Goal: Task Accomplishment & Management: Complete application form

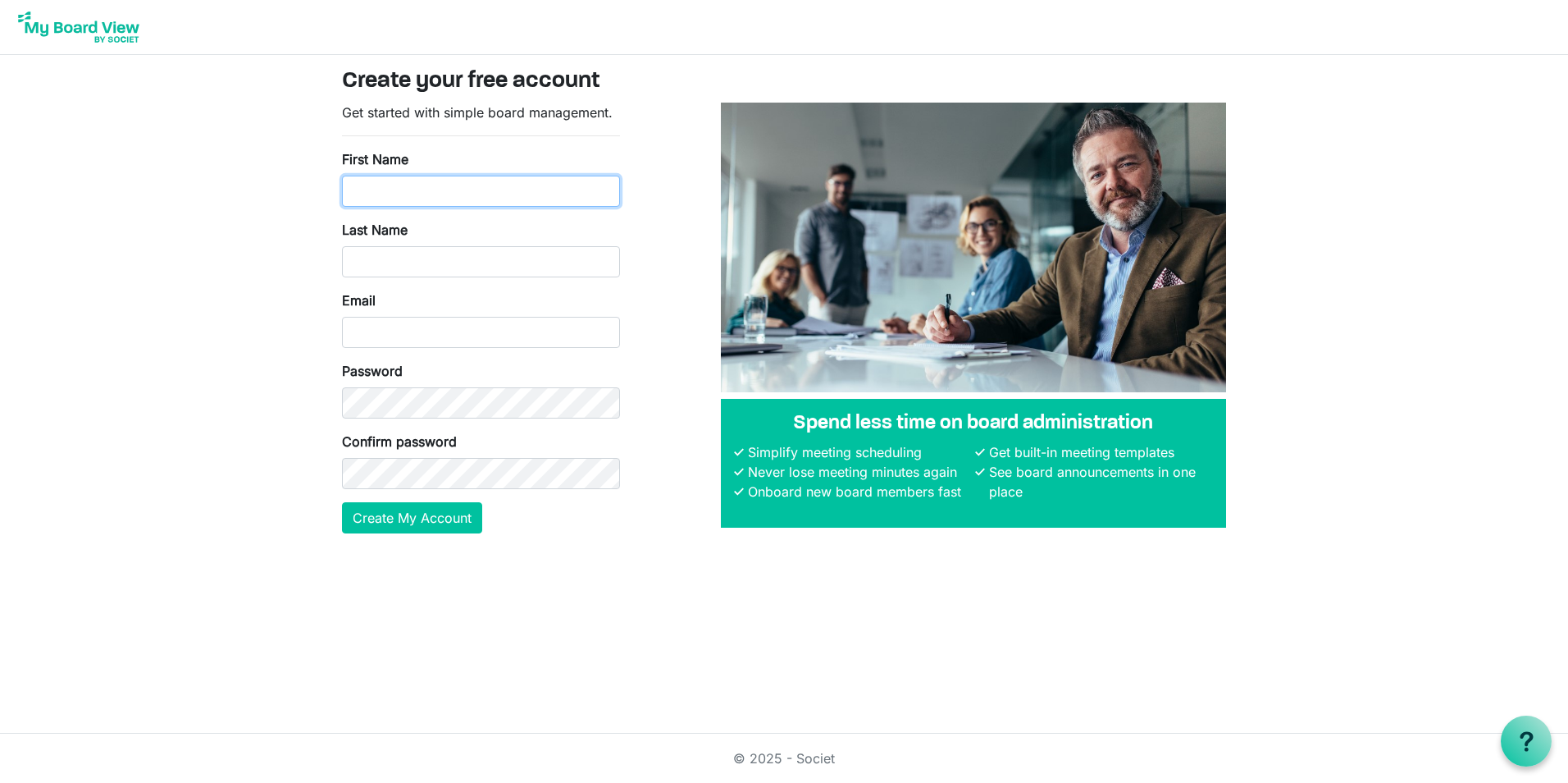
click at [450, 188] on input "First Name" at bounding box center [481, 191] width 278 height 31
type input "[PERSON_NAME]"
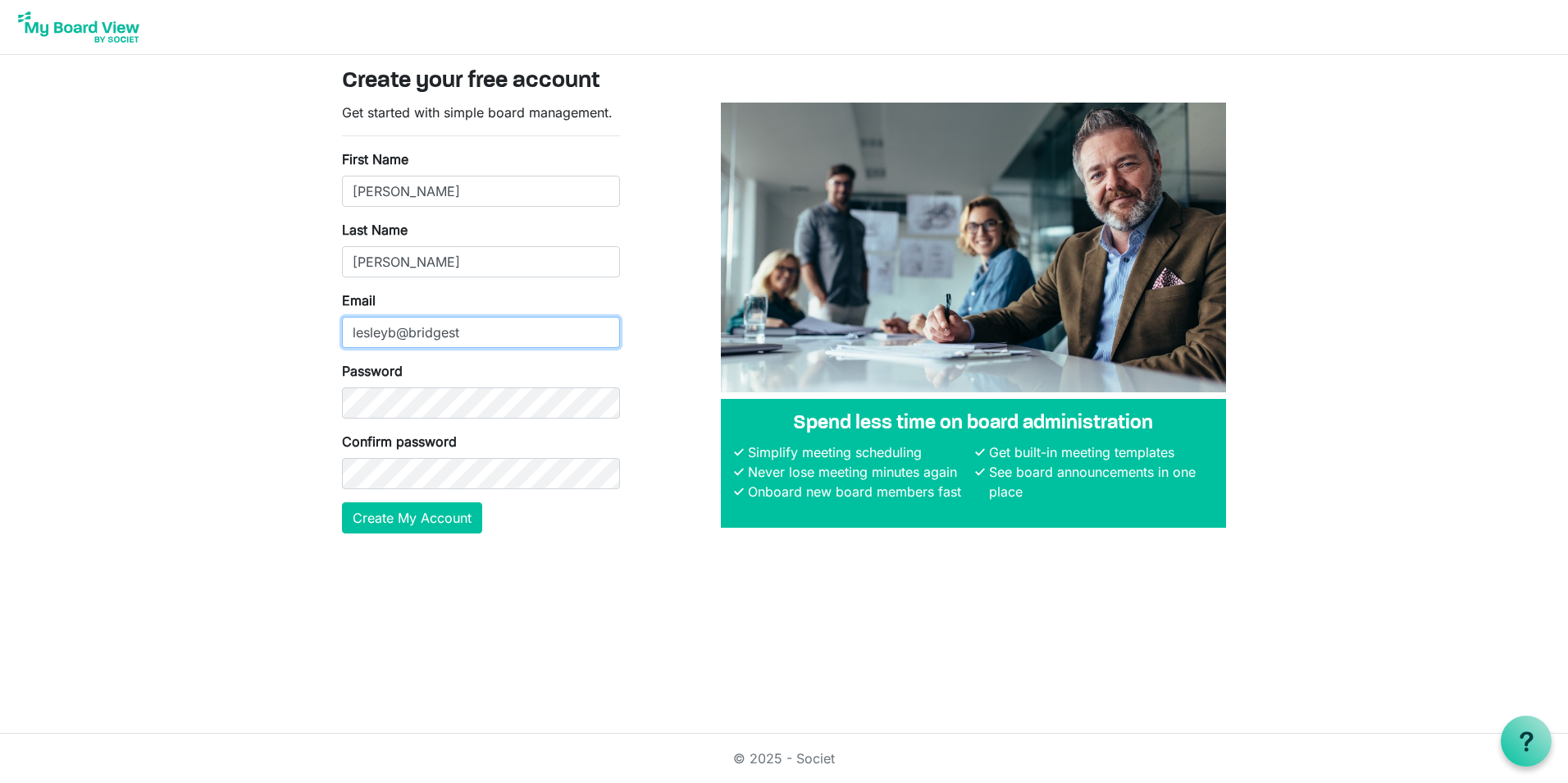
type input "[EMAIL_ADDRESS][DOMAIN_NAME]"
click at [516, 567] on html "Create your free account Get started with simple board management. First Name […" at bounding box center [784, 392] width 1568 height 783
click at [430, 515] on button "Create My Account" at bounding box center [412, 517] width 140 height 31
